Goal: Task Accomplishment & Management: Use online tool/utility

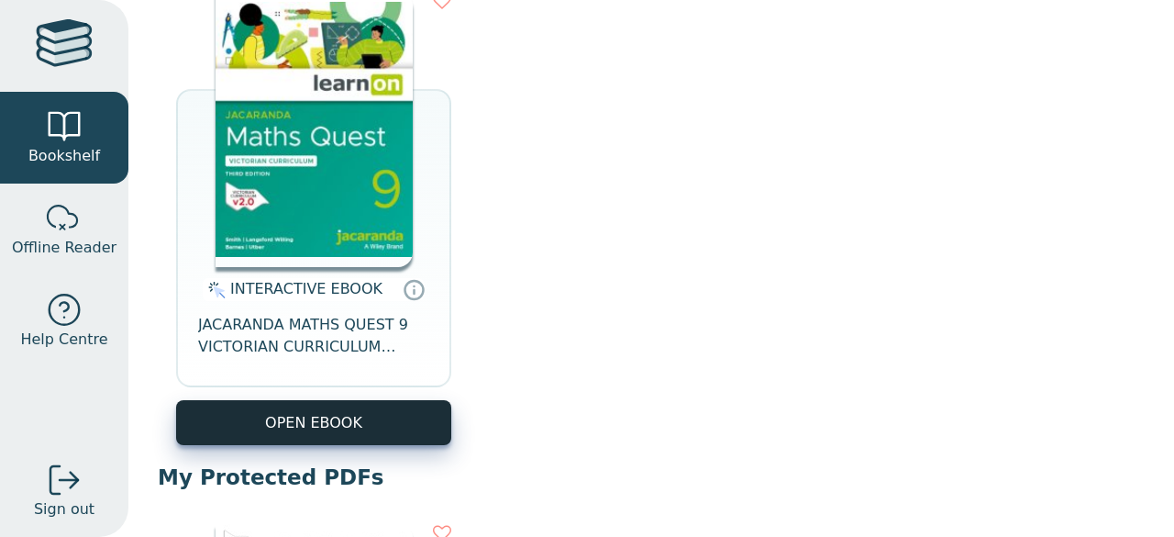
scroll to position [275, 0]
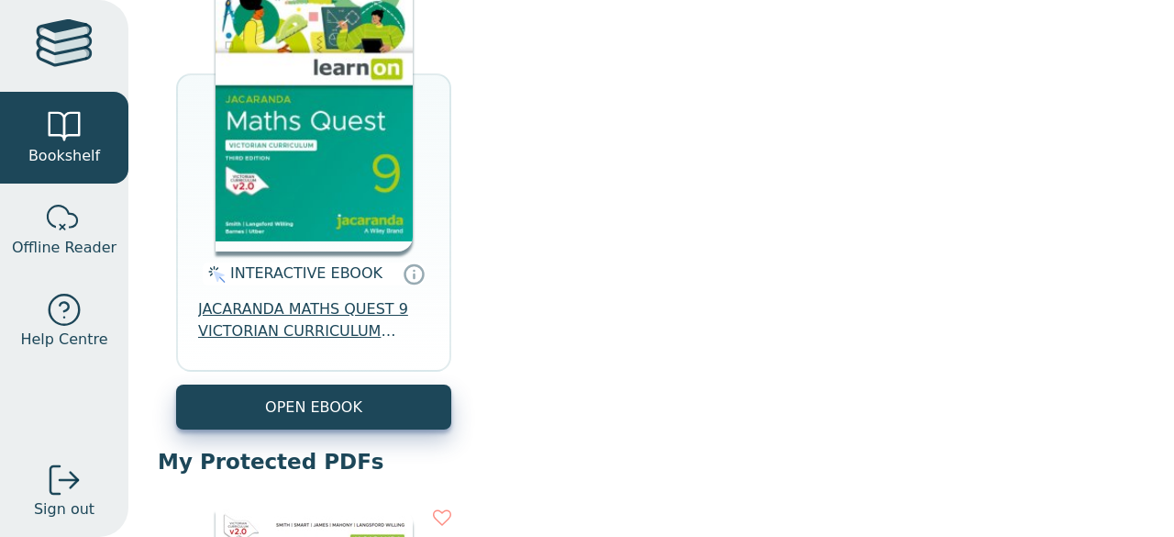
click at [275, 327] on span "JACARANDA MATHS QUEST 9 VICTORIAN CURRICULUM LEARNON EBOOK 3E" at bounding box center [313, 320] width 231 height 44
click at [332, 324] on span "JACARANDA MATHS QUEST 9 VICTORIAN CURRICULUM LEARNON EBOOK 3E" at bounding box center [313, 320] width 231 height 44
